Goal: Transaction & Acquisition: Purchase product/service

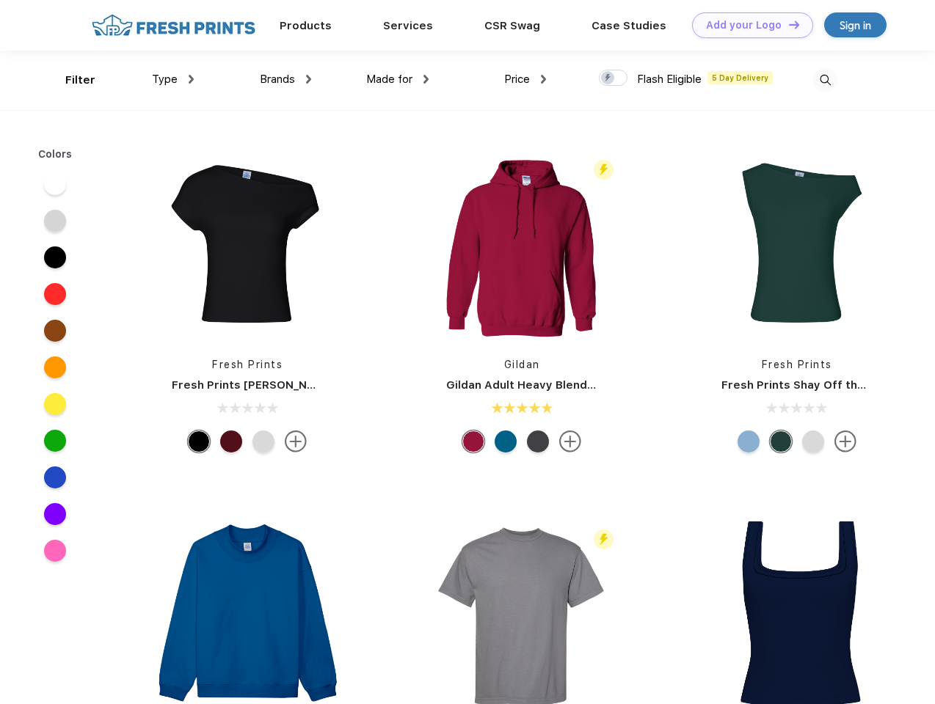
click at [747, 25] on link "Add your Logo Design Tool" at bounding box center [752, 25] width 121 height 26
click at [0, 0] on div "Design Tool" at bounding box center [0, 0] width 0 height 0
click at [787, 24] on link "Add your Logo Design Tool" at bounding box center [752, 25] width 121 height 26
click at [70, 80] on div "Filter" at bounding box center [80, 80] width 30 height 17
click at [173, 79] on span "Type" at bounding box center [165, 79] width 26 height 13
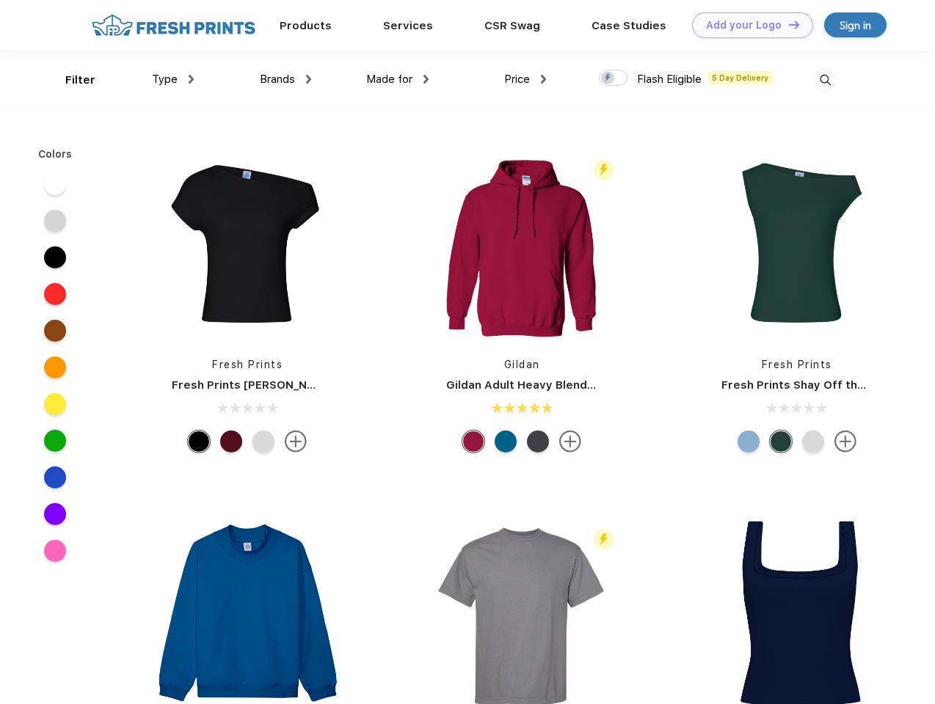
click at [285, 79] on span "Brands" at bounding box center [277, 79] width 35 height 13
click at [398, 79] on span "Made for" at bounding box center [389, 79] width 46 height 13
click at [525, 79] on span "Price" at bounding box center [517, 79] width 26 height 13
click at [613, 79] on div at bounding box center [613, 78] width 29 height 16
click at [608, 79] on input "checkbox" at bounding box center [604, 74] width 10 height 10
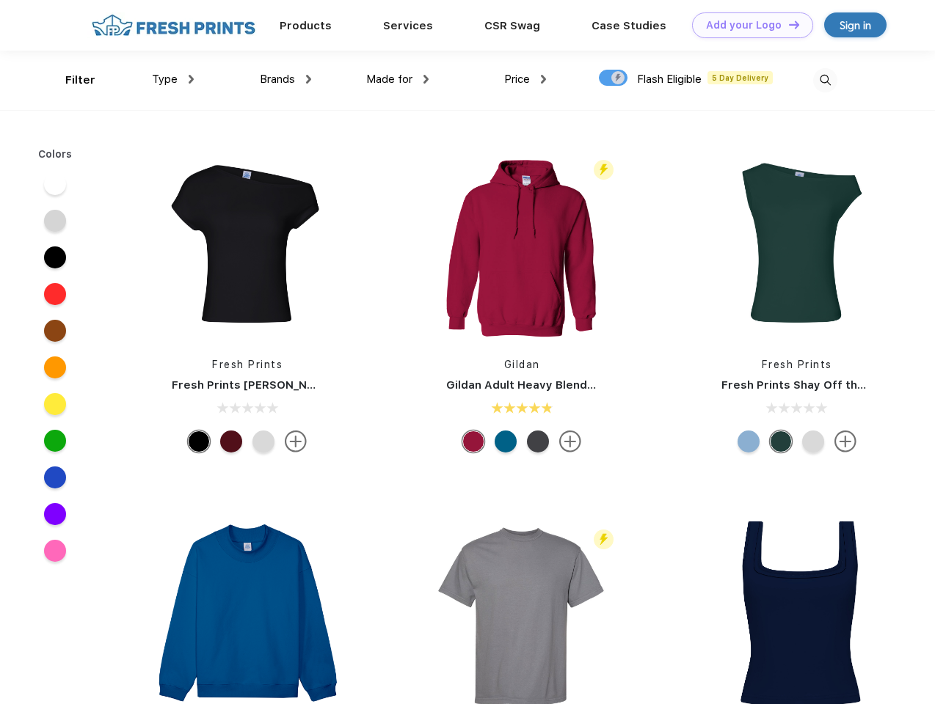
click at [825, 80] on img at bounding box center [825, 80] width 24 height 24
